Goal: Task Accomplishment & Management: Use online tool/utility

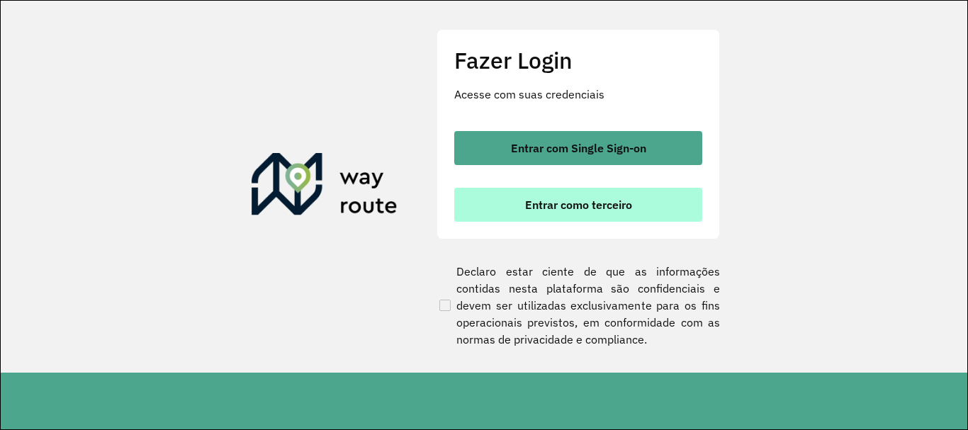
click at [554, 203] on span "Entrar como terceiro" at bounding box center [578, 204] width 107 height 11
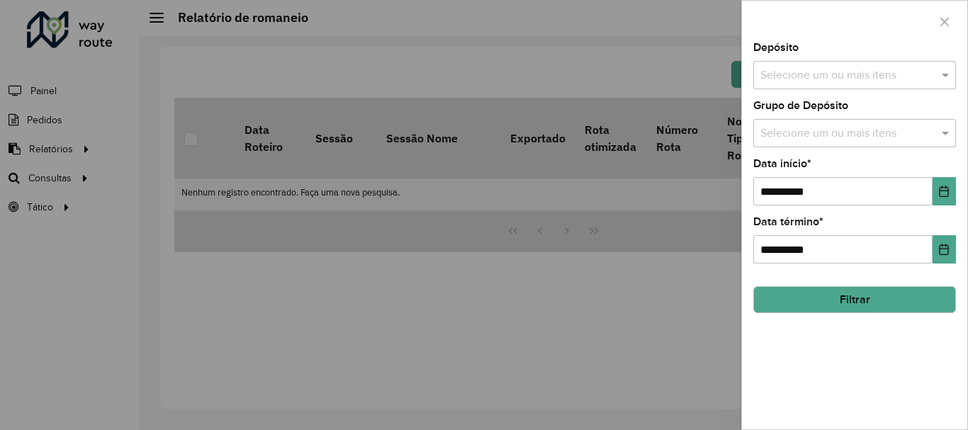
drag, startPoint x: 944, startPoint y: 20, endPoint x: 917, endPoint y: 28, distance: 28.9
click at [941, 21] on icon "button" at bounding box center [944, 21] width 11 height 11
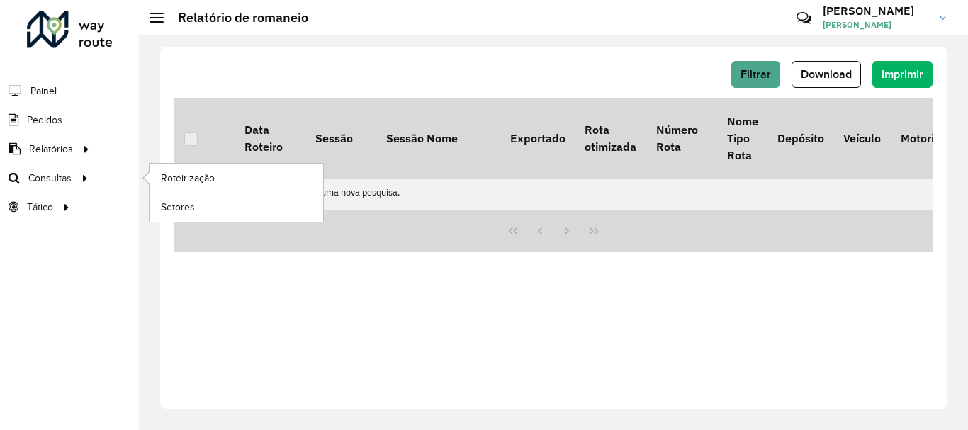
click at [100, 186] on li "Consultas Roteirização Setores" at bounding box center [69, 178] width 139 height 29
click at [165, 186] on link "Roteirização" at bounding box center [237, 178] width 174 height 28
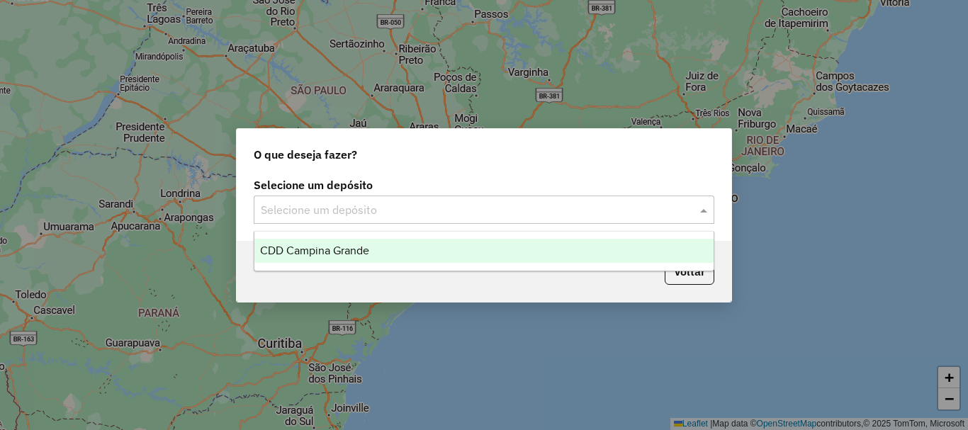
click at [378, 210] on input "text" at bounding box center [470, 210] width 418 height 17
click at [374, 252] on div "CDD Campina Grande" at bounding box center [483, 251] width 459 height 24
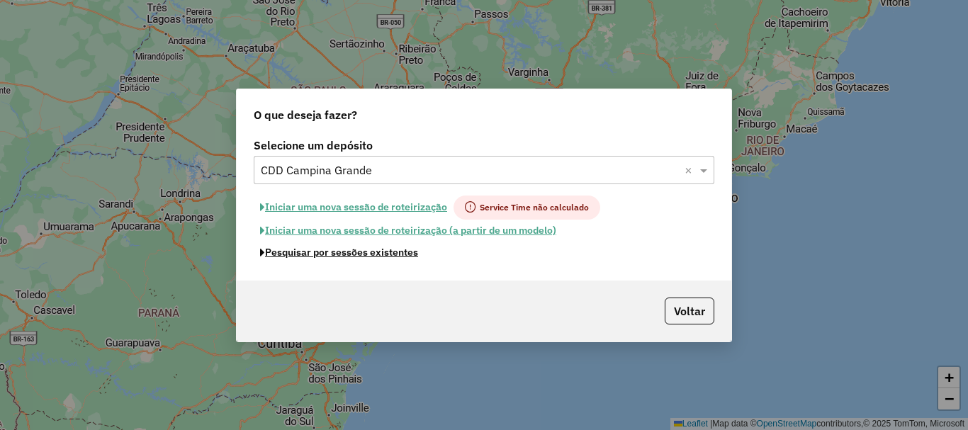
click at [376, 249] on button "Pesquisar por sessões existentes" at bounding box center [339, 253] width 171 height 22
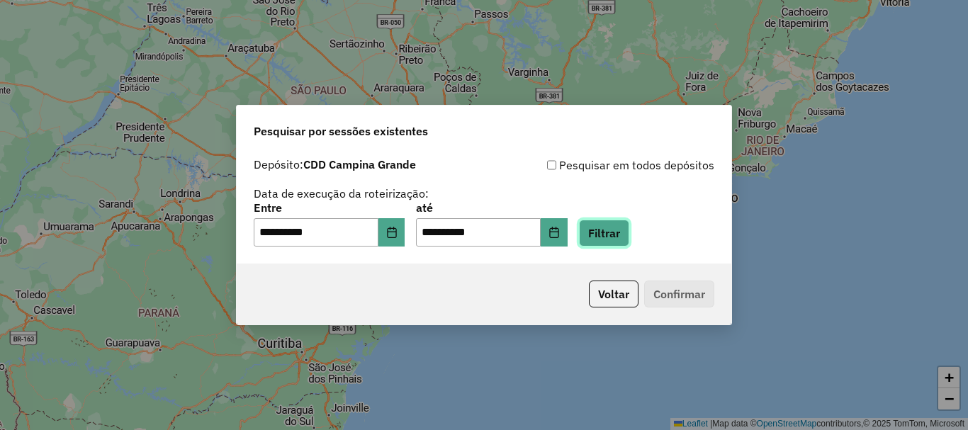
click at [629, 238] on button "Filtrar" at bounding box center [604, 233] width 50 height 27
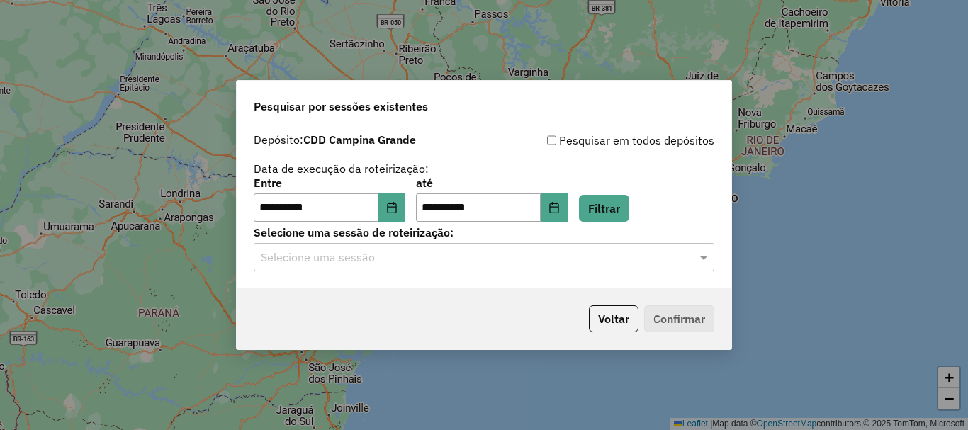
click at [366, 251] on input "text" at bounding box center [470, 258] width 418 height 17
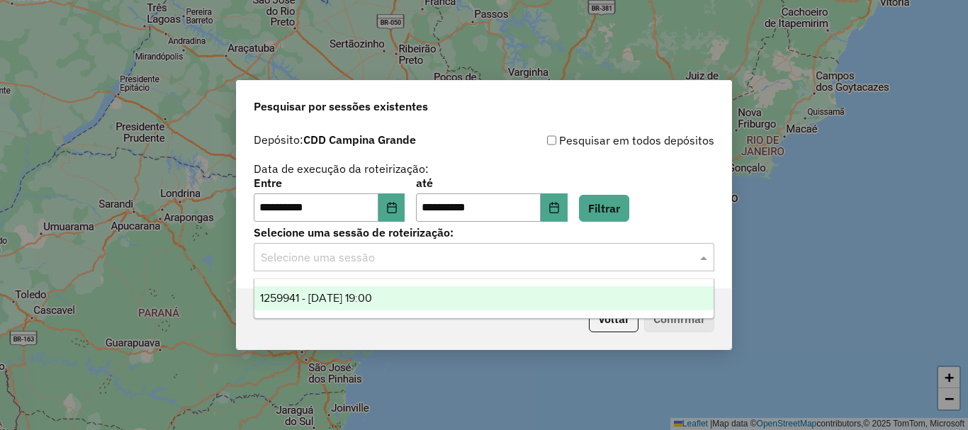
click at [359, 298] on span "1259941 - 05/09/2025 19:00" at bounding box center [316, 298] width 112 height 12
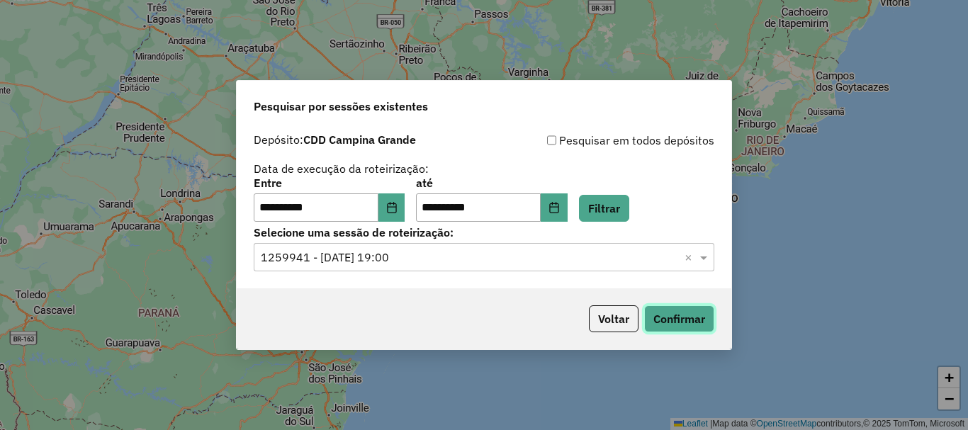
click at [659, 317] on button "Confirmar" at bounding box center [679, 319] width 70 height 27
click at [405, 204] on button "Choose Date" at bounding box center [392, 208] width 27 height 28
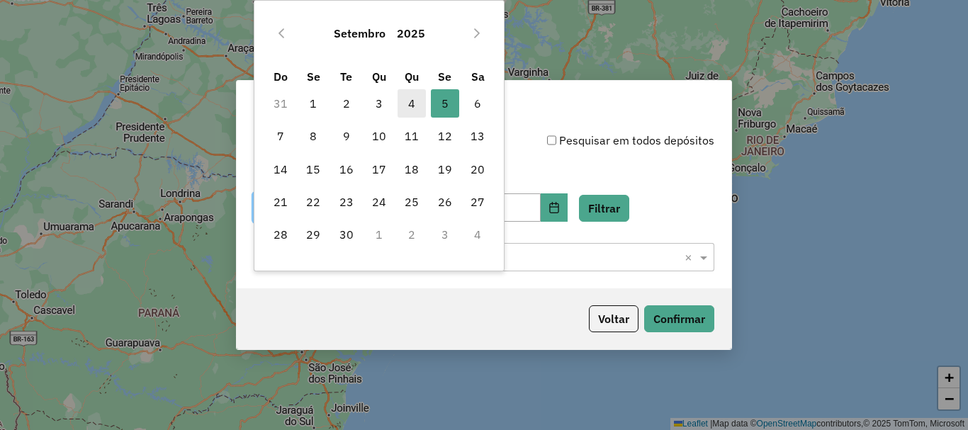
click at [414, 101] on span "4" at bounding box center [412, 103] width 28 height 28
type input "**********"
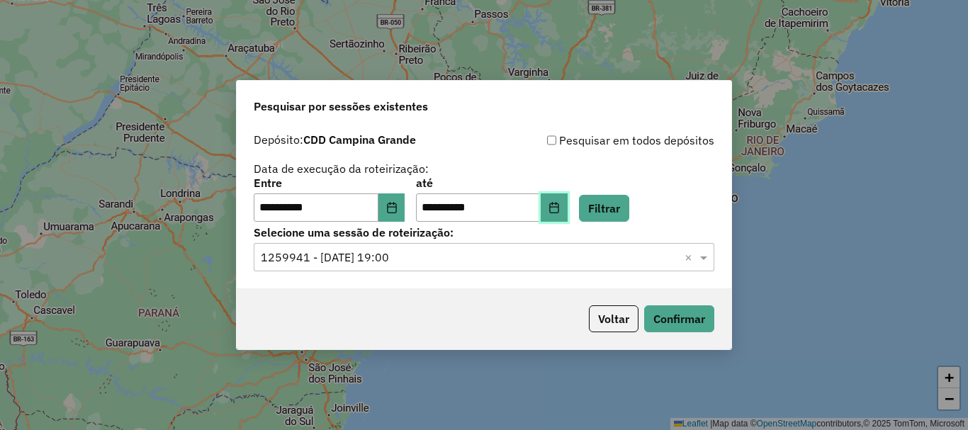
click at [568, 198] on button "Choose Date" at bounding box center [554, 208] width 27 height 28
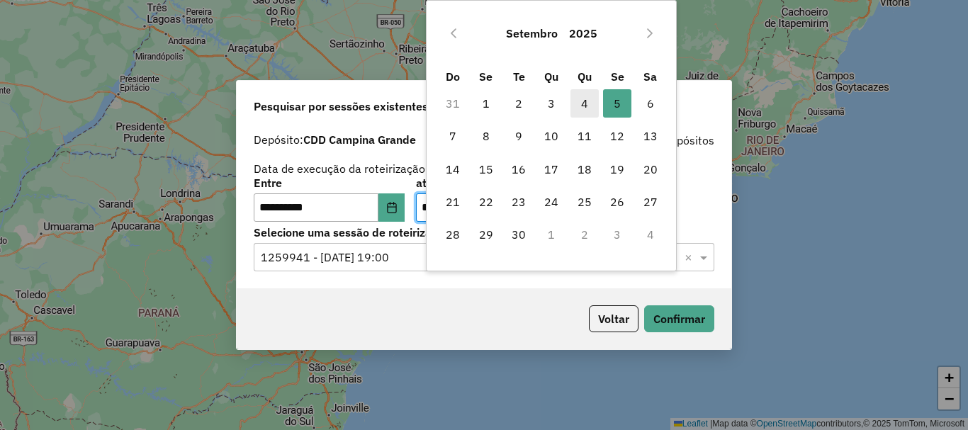
click at [586, 106] on span "4" at bounding box center [585, 103] width 28 height 28
type input "**********"
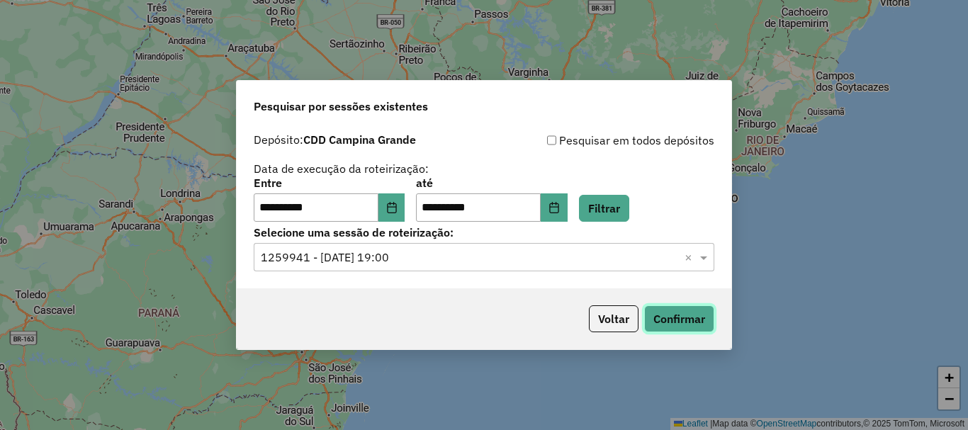
click at [678, 323] on button "Confirmar" at bounding box center [679, 319] width 70 height 27
click at [620, 207] on button "Filtrar" at bounding box center [604, 208] width 50 height 27
click at [542, 250] on input "text" at bounding box center [470, 258] width 418 height 17
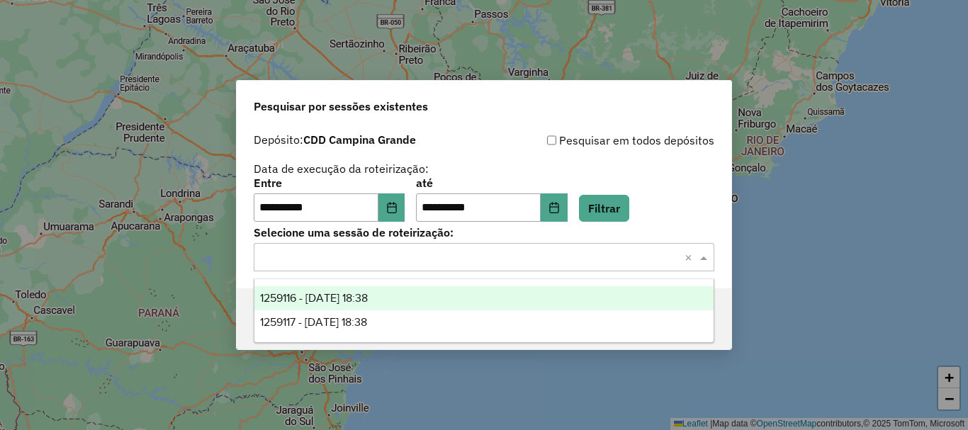
click at [437, 291] on div "1259116 - 04/09/2025 18:38" at bounding box center [483, 298] width 459 height 24
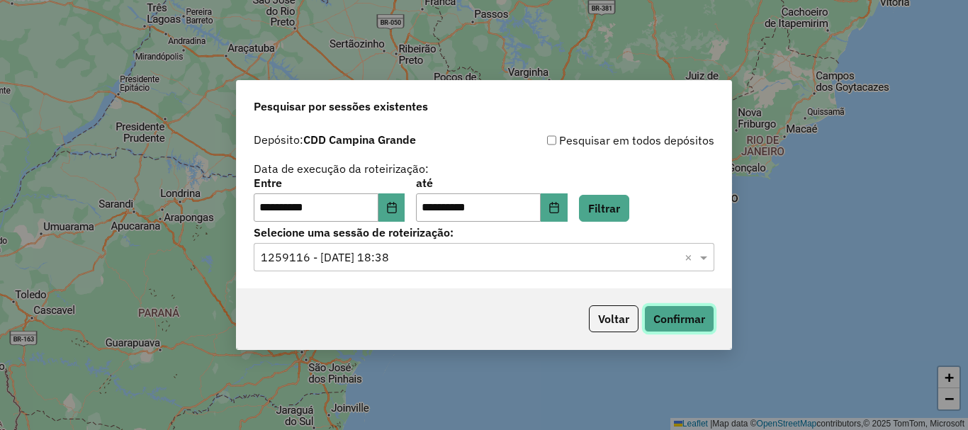
click at [693, 322] on button "Confirmar" at bounding box center [679, 319] width 70 height 27
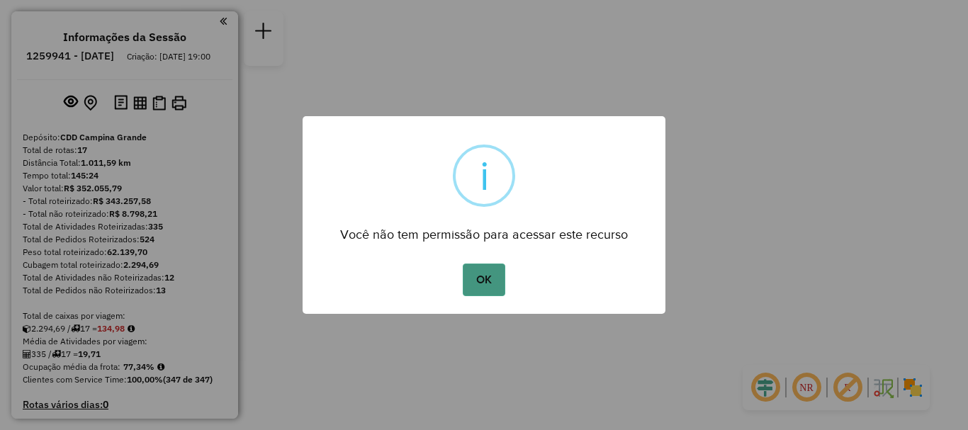
click at [493, 275] on button "OK" at bounding box center [484, 280] width 42 height 33
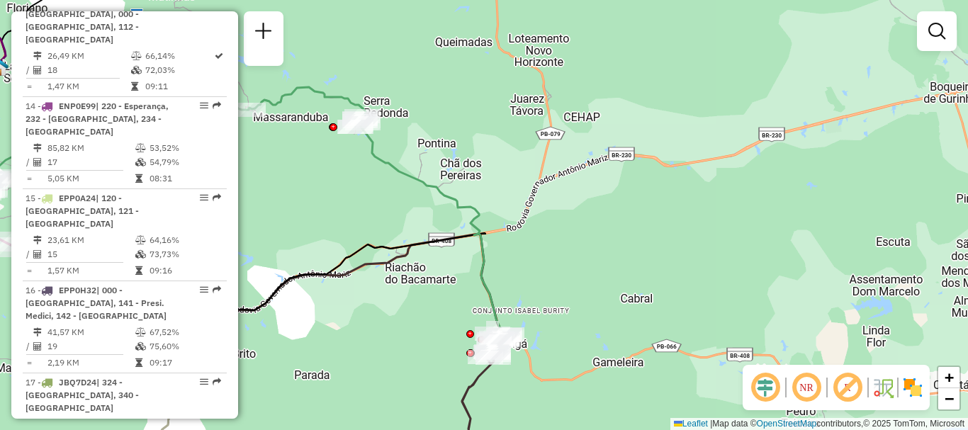
scroll to position [1772, 0]
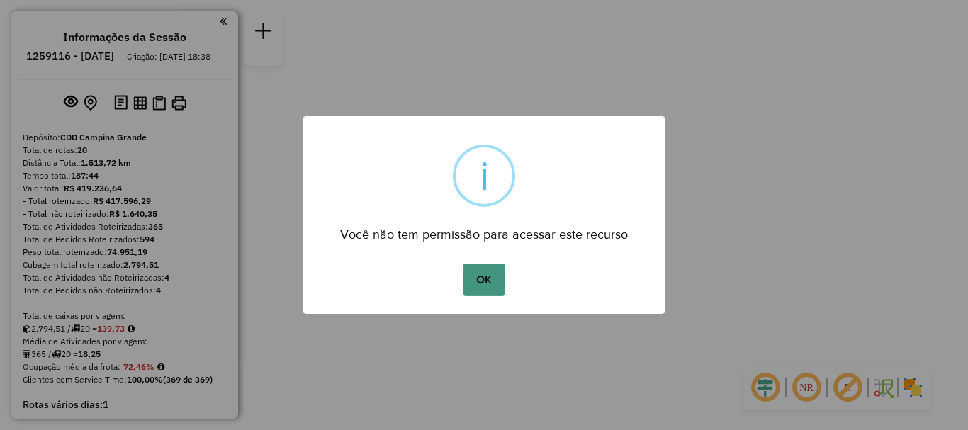
click at [472, 280] on button "OK" at bounding box center [484, 280] width 42 height 33
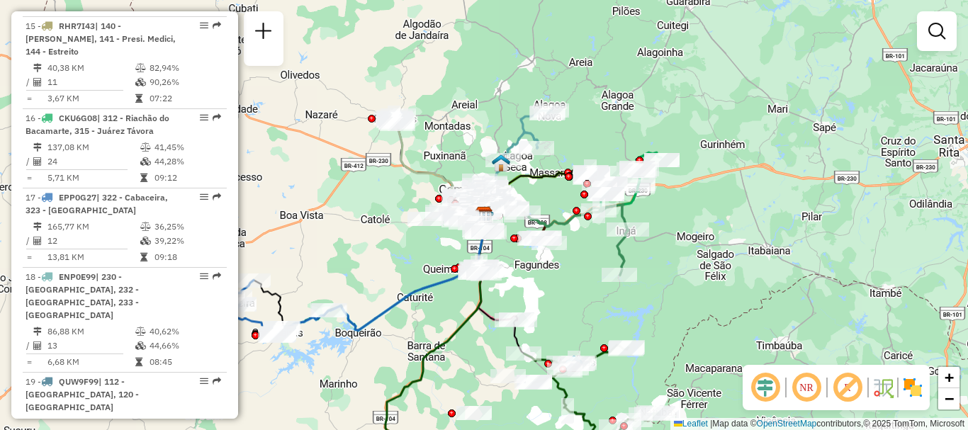
scroll to position [2198, 0]
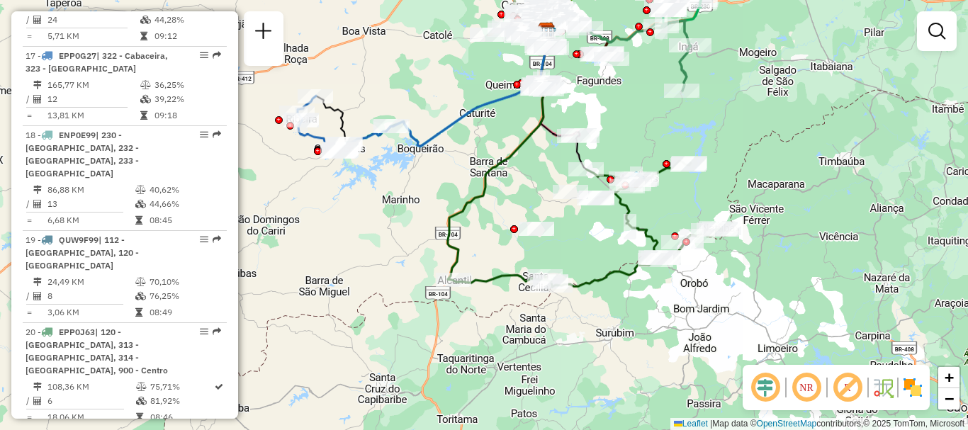
drag, startPoint x: 569, startPoint y: 293, endPoint x: 631, endPoint y: 108, distance: 195.0
click at [631, 108] on div "Janela de atendimento Grade de atendimento Capacidade Transportadoras Veículos …" at bounding box center [484, 215] width 968 height 430
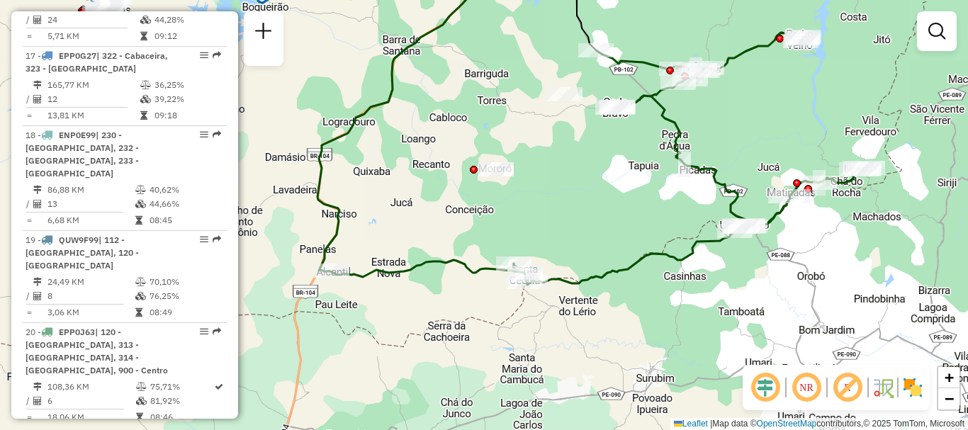
click at [813, 388] on em at bounding box center [807, 388] width 34 height 34
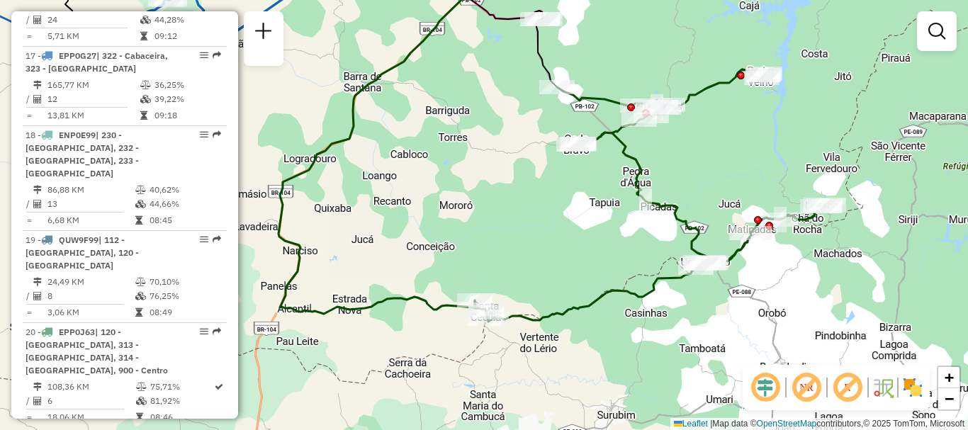
drag, startPoint x: 570, startPoint y: 201, endPoint x: 531, endPoint y: 237, distance: 53.7
click at [531, 237] on div "Janela de atendimento Grade de atendimento Capacidade Transportadoras Veículos …" at bounding box center [484, 215] width 968 height 430
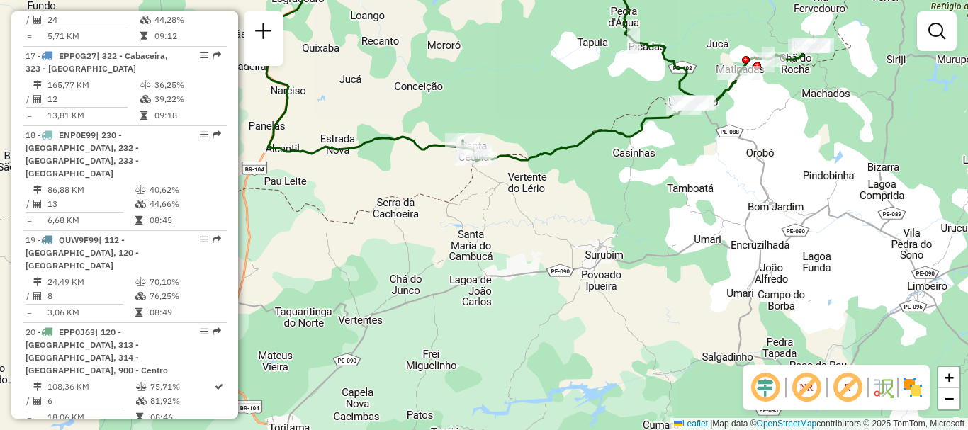
drag, startPoint x: 530, startPoint y: 247, endPoint x: 517, endPoint y: 84, distance: 164.2
click at [517, 84] on div "Janela de atendimento Grade de atendimento Capacidade Transportadoras Veículos …" at bounding box center [484, 215] width 968 height 430
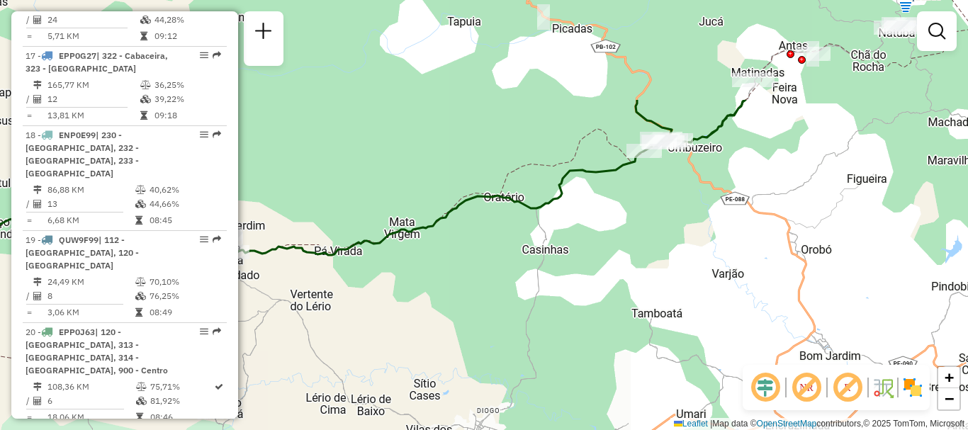
drag, startPoint x: 599, startPoint y: 105, endPoint x: 682, endPoint y: 249, distance: 166.1
click at [682, 249] on div "Janela de atendimento Grade de atendimento Capacidade Transportadoras Veículos …" at bounding box center [484, 215] width 968 height 430
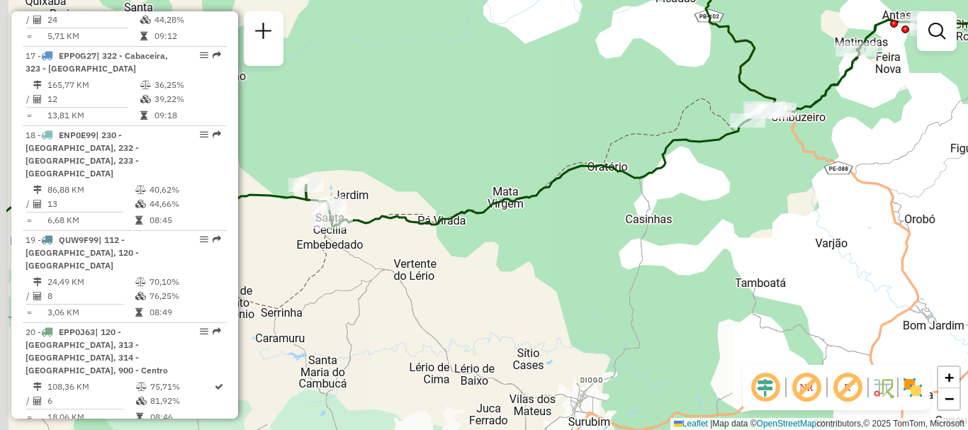
drag, startPoint x: 661, startPoint y: 254, endPoint x: 780, endPoint y: 218, distance: 124.0
click at [780, 218] on div "Janela de atendimento Grade de atendimento Capacidade Transportadoras Veículos …" at bounding box center [484, 215] width 968 height 430
